Goal: Task Accomplishment & Management: Manage account settings

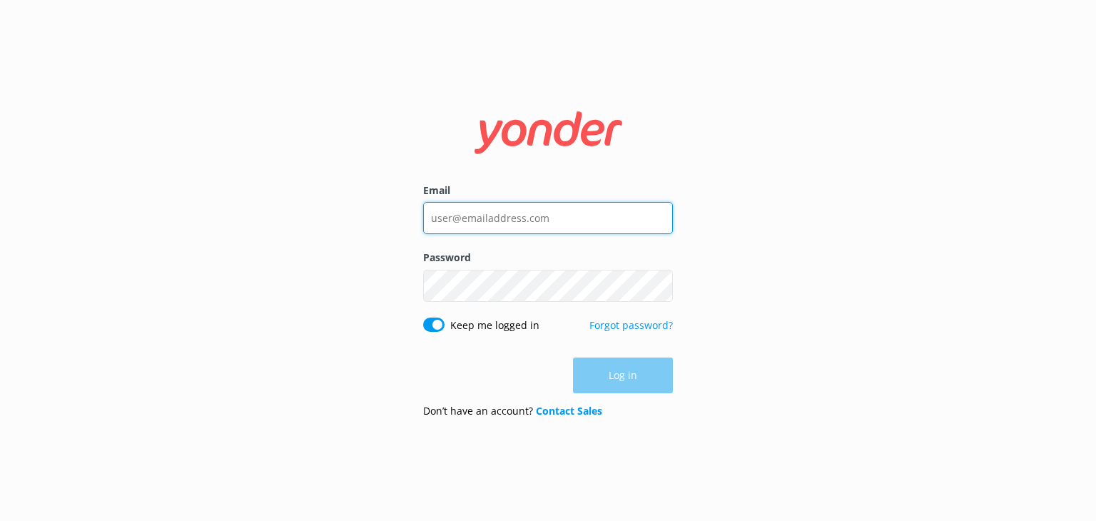
type input "[EMAIL_ADDRESS][DOMAIN_NAME]"
click at [629, 366] on div "Log in" at bounding box center [548, 375] width 250 height 36
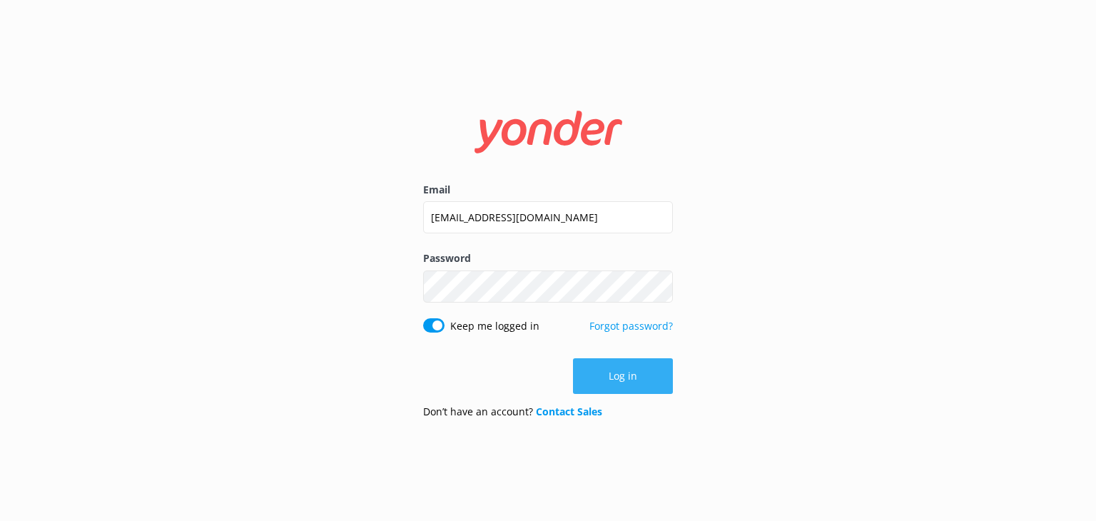
click at [623, 382] on button "Log in" at bounding box center [623, 376] width 100 height 36
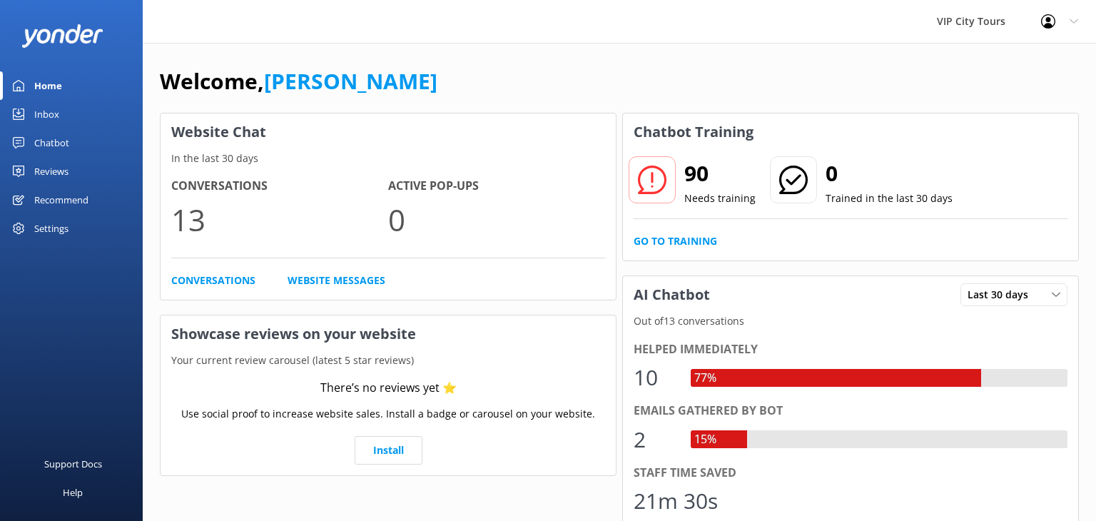
click at [46, 84] on div "Home" at bounding box center [48, 85] width 28 height 29
click at [48, 113] on div "Inbox" at bounding box center [46, 114] width 25 height 29
